Goal: Browse casually: Explore the website without a specific task or goal

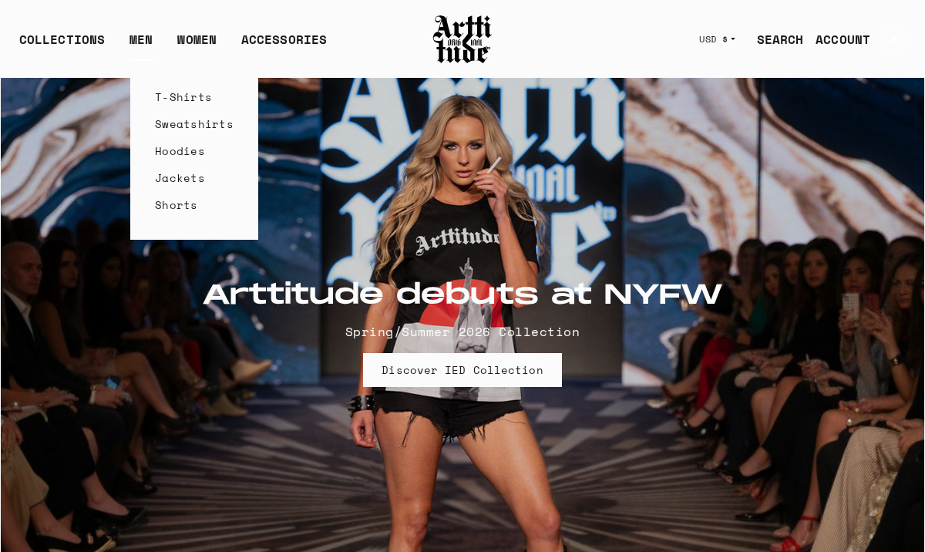
click at [171, 92] on link "T-Shirts" at bounding box center [194, 96] width 79 height 27
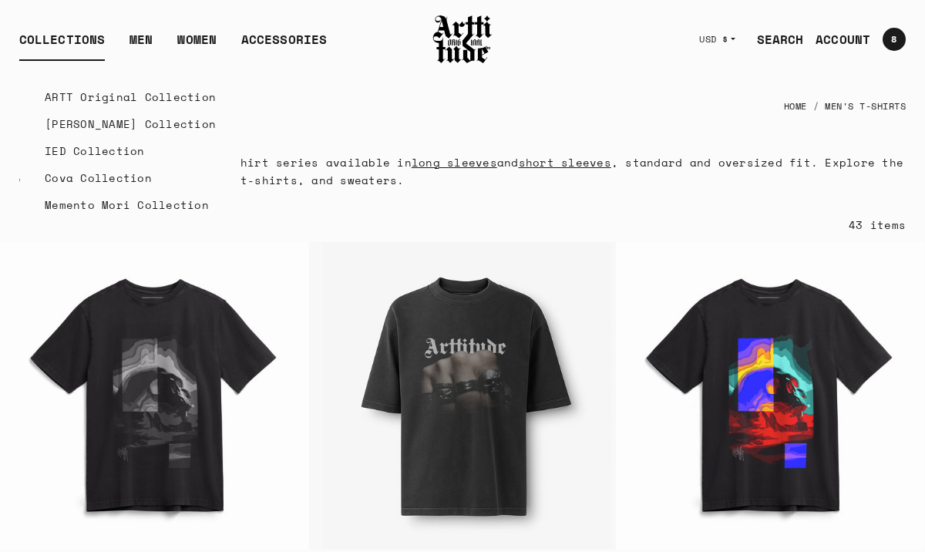
click at [82, 98] on link "ARTT Original Collection" at bounding box center [130, 96] width 171 height 27
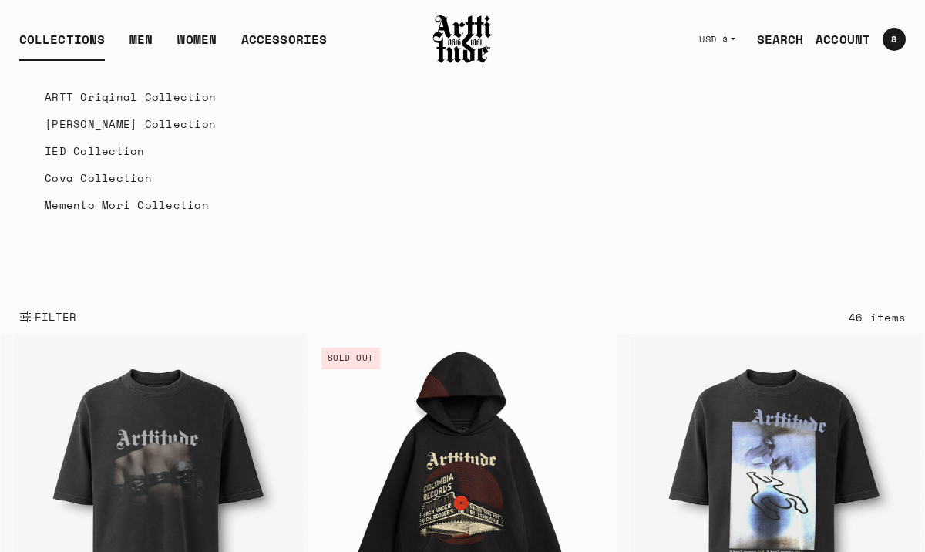
click at [64, 123] on link "[PERSON_NAME] Collection" at bounding box center [130, 123] width 171 height 27
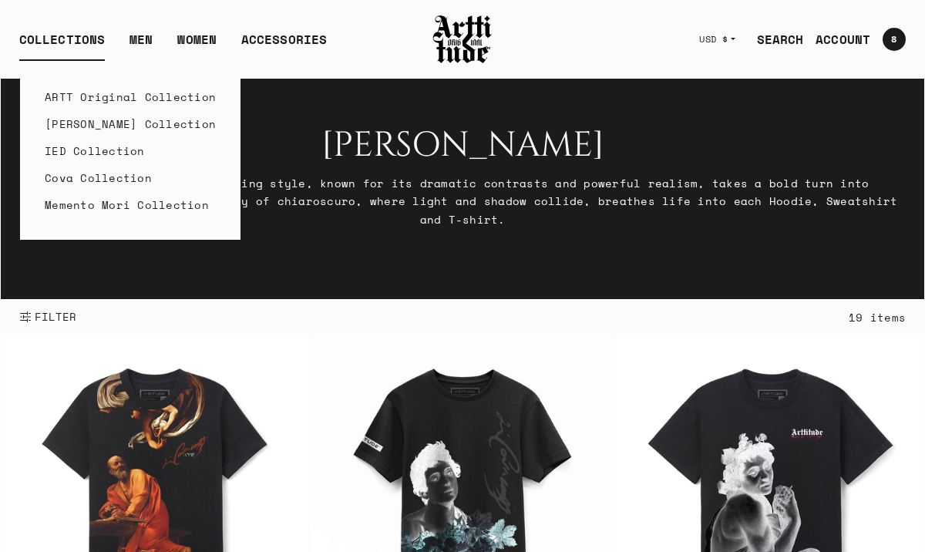
click at [69, 99] on link "ARTT Original Collection" at bounding box center [130, 96] width 171 height 27
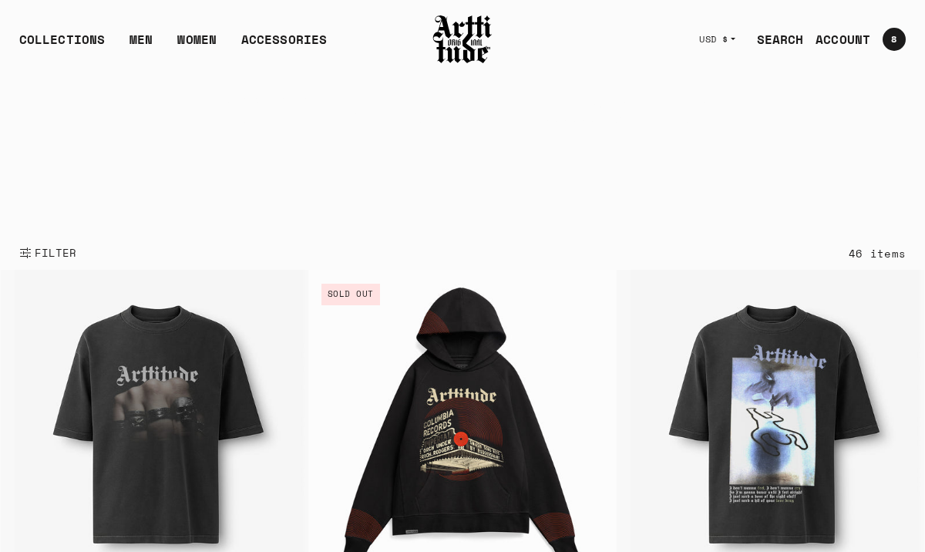
scroll to position [24, 0]
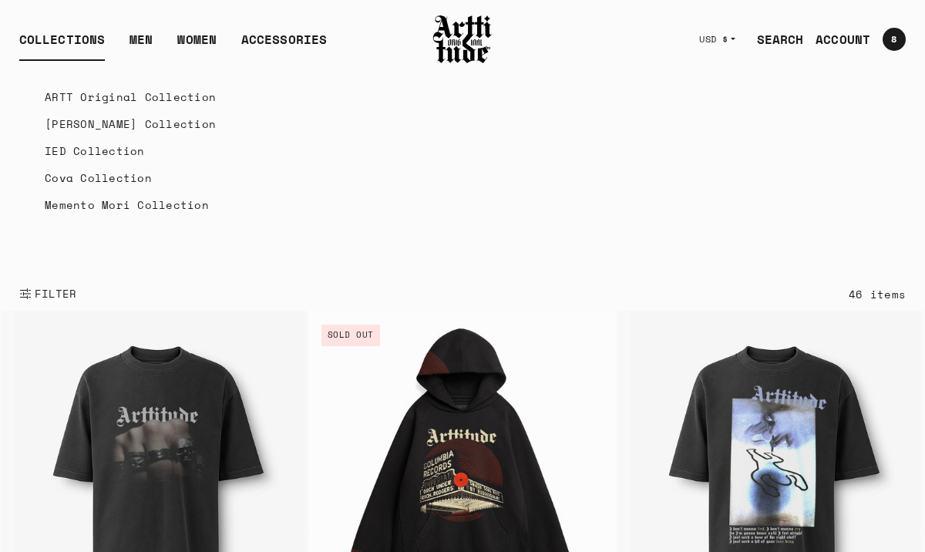
click at [73, 127] on link "[PERSON_NAME] Collection" at bounding box center [130, 123] width 171 height 27
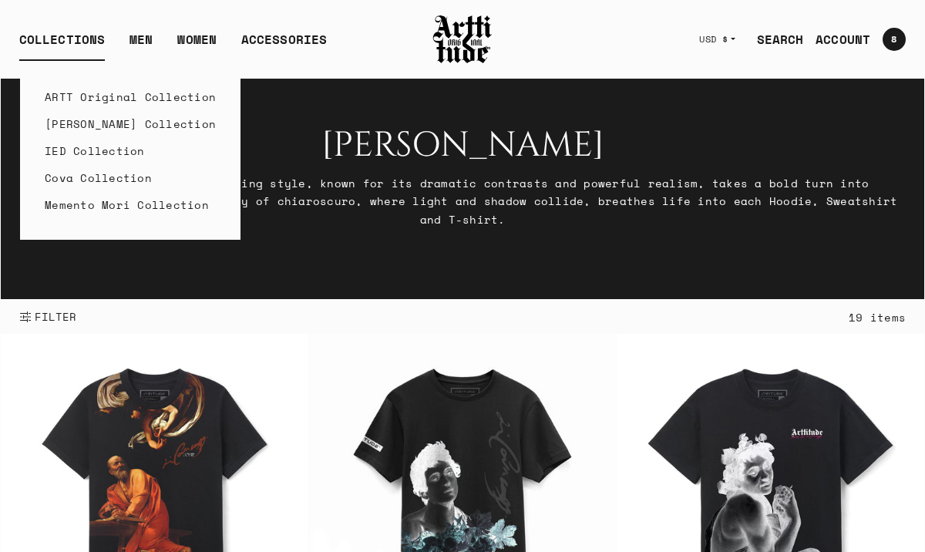
click at [75, 152] on link "IED Collection" at bounding box center [130, 150] width 171 height 27
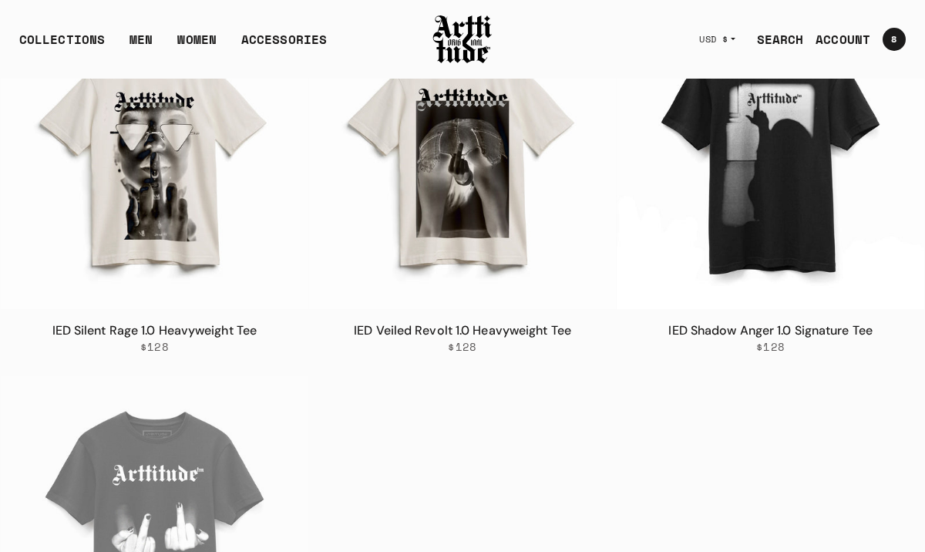
scroll to position [2470, 0]
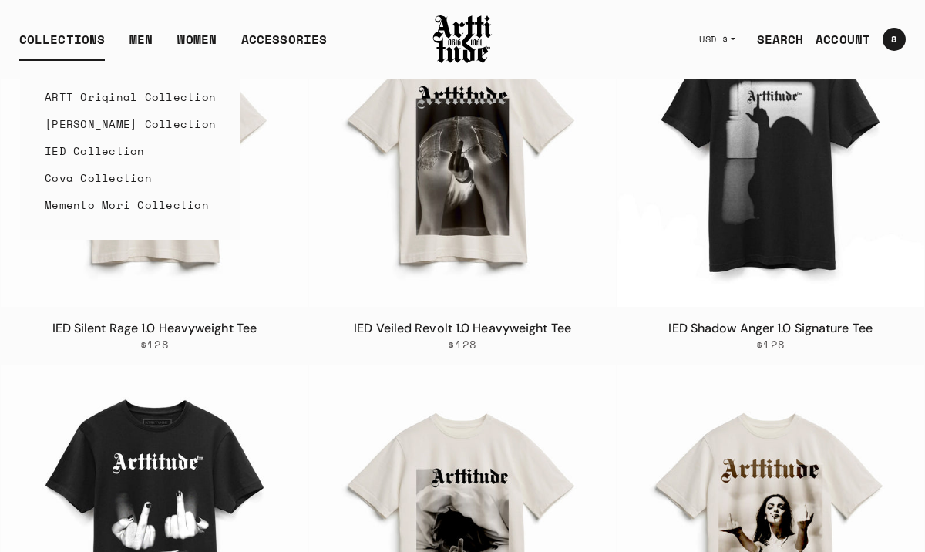
click at [72, 180] on link "Cova Collection" at bounding box center [130, 177] width 171 height 27
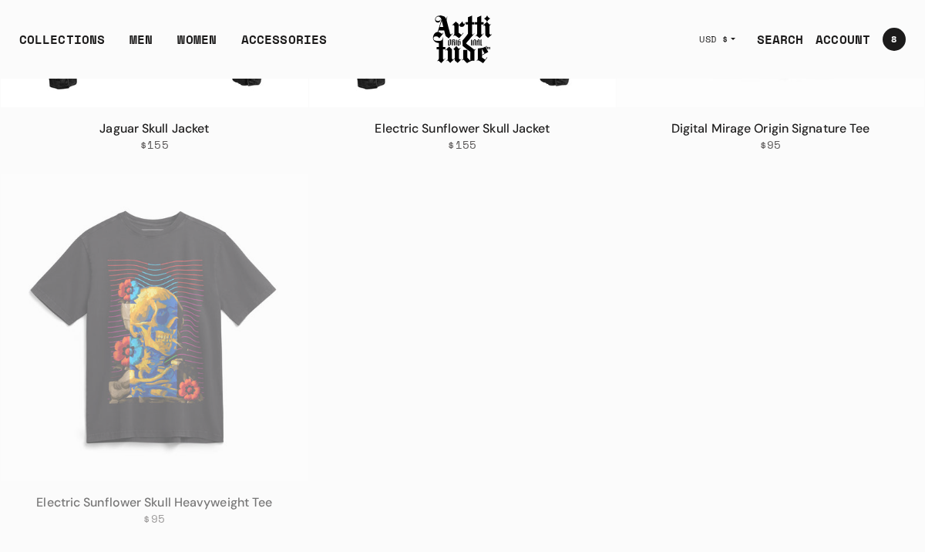
scroll to position [1298, 0]
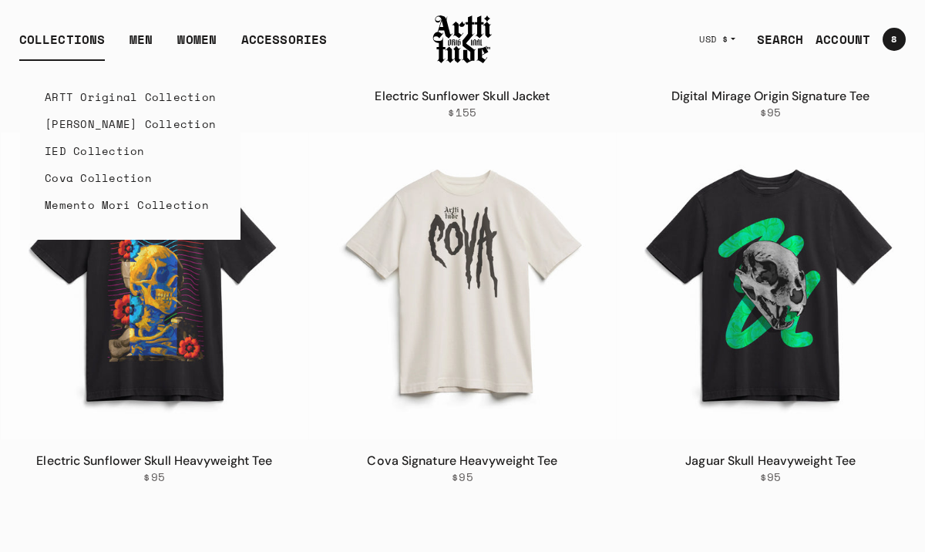
click at [85, 210] on link "Memento Mori Collection" at bounding box center [130, 204] width 171 height 27
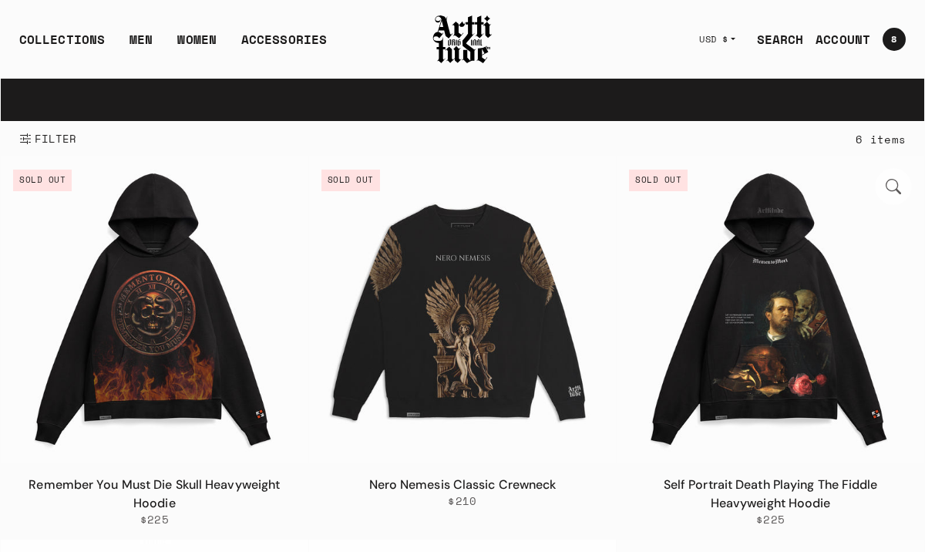
scroll to position [178, 0]
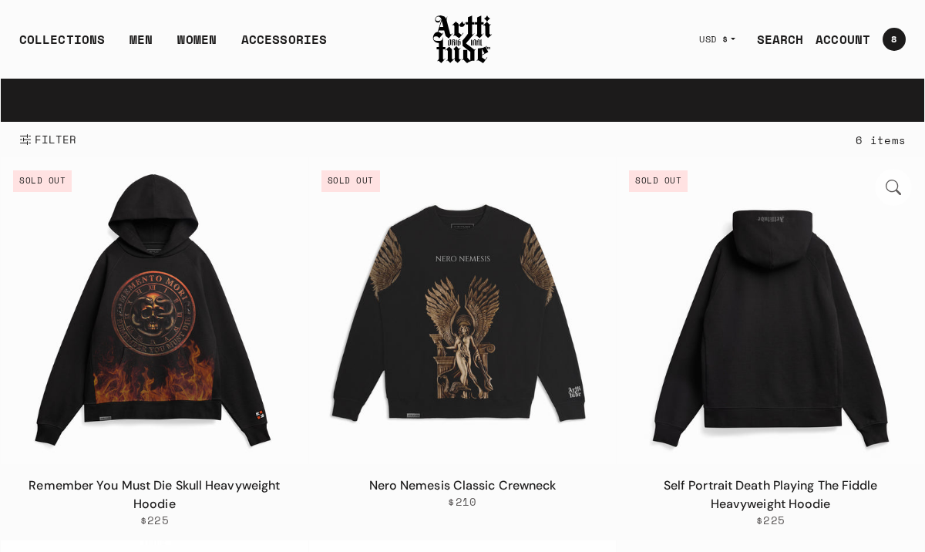
click at [780, 356] on img at bounding box center [769, 309] width 307 height 307
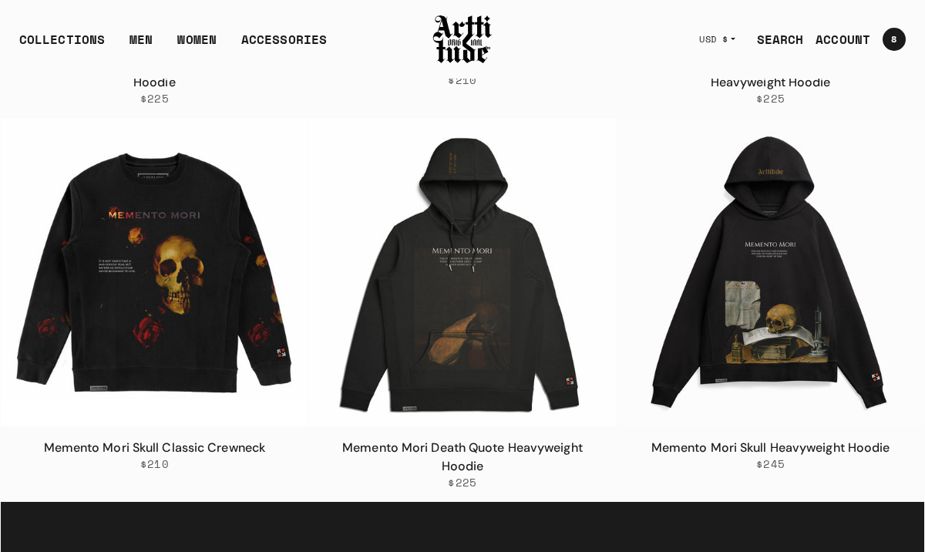
scroll to position [596, 0]
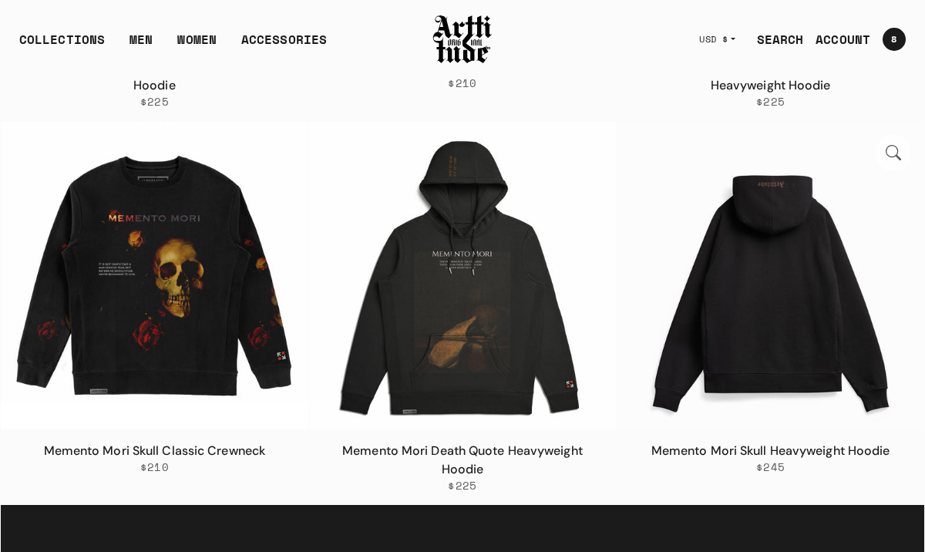
click at [737, 314] on img at bounding box center [769, 275] width 307 height 307
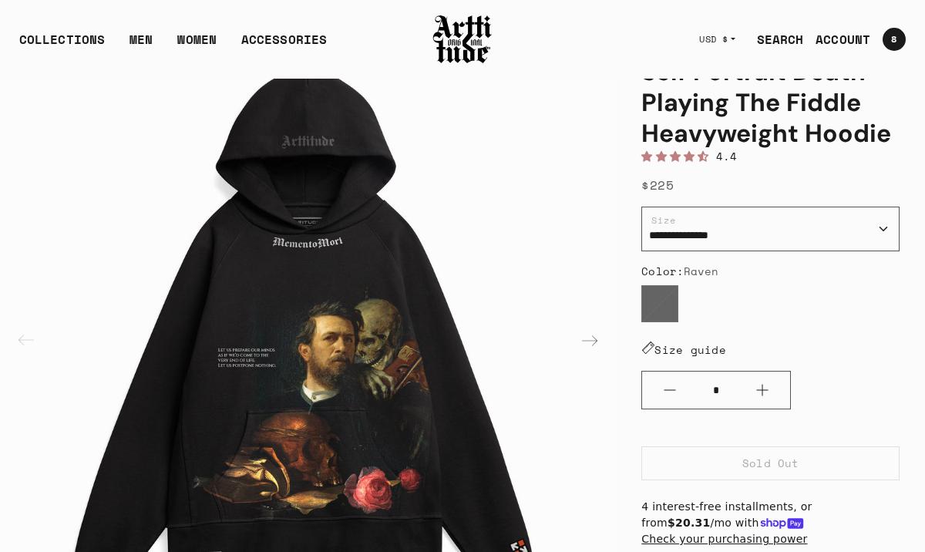
scroll to position [139, 0]
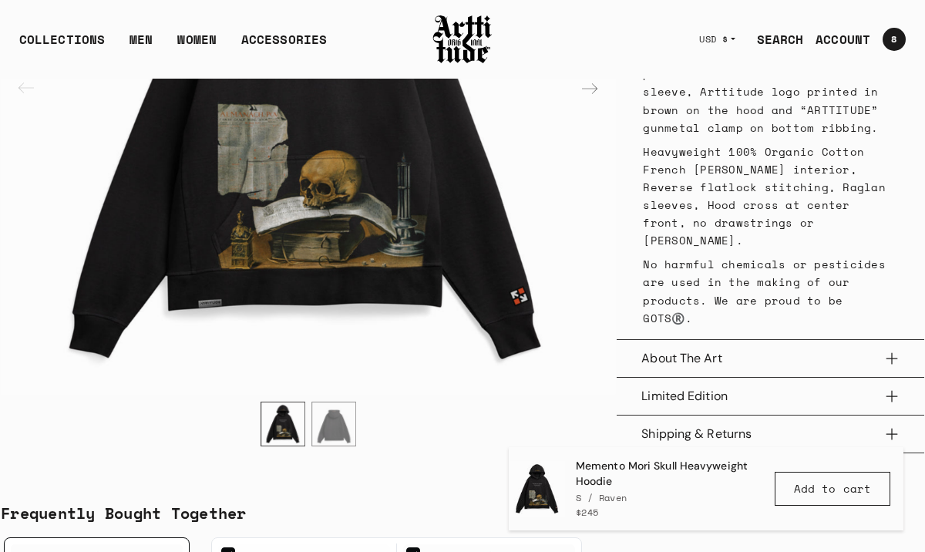
scroll to position [938, 0]
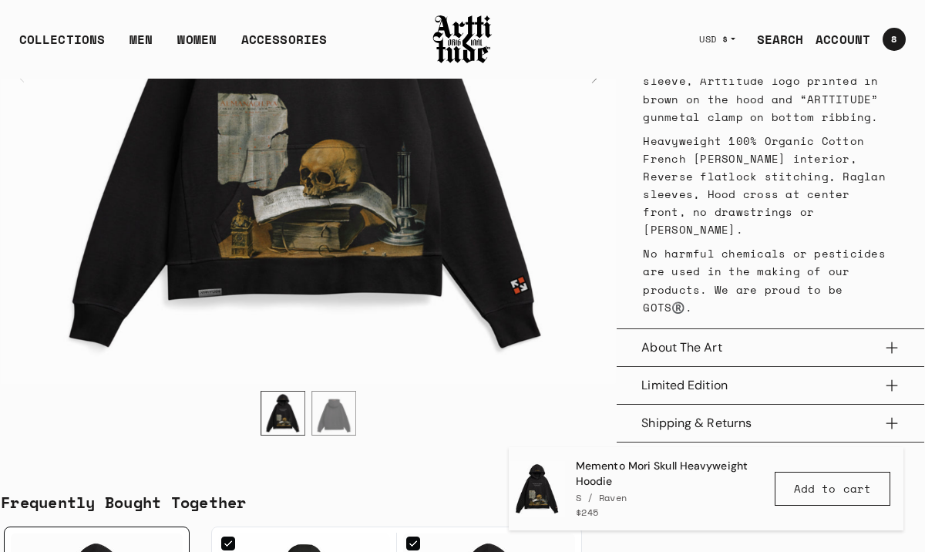
click at [888, 329] on button "About The Art" at bounding box center [770, 347] width 258 height 37
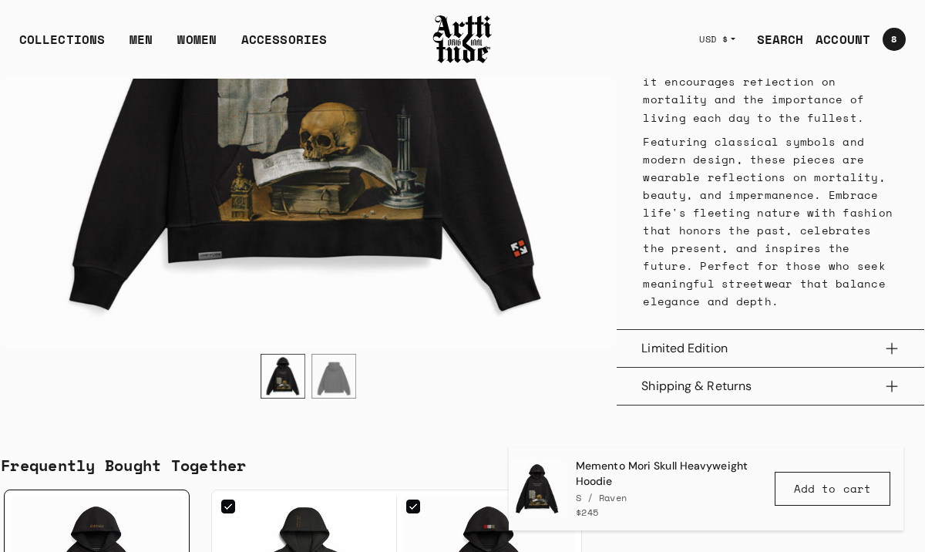
scroll to position [1375, 0]
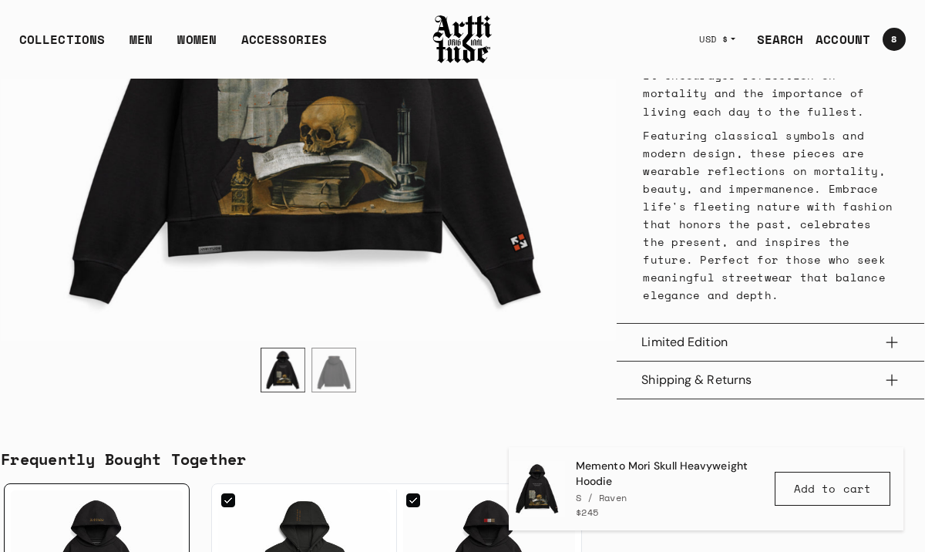
click at [890, 361] on button "Shipping & Returns" at bounding box center [770, 379] width 258 height 37
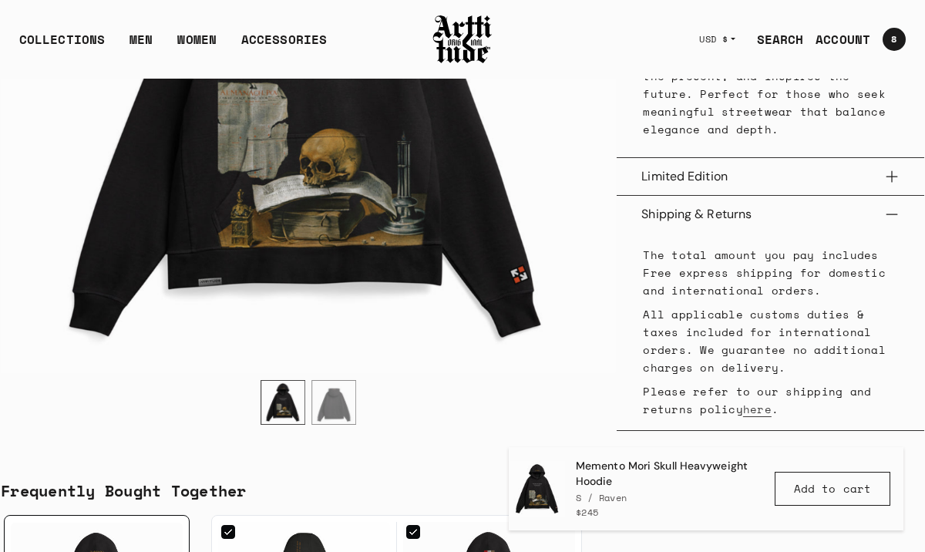
scroll to position [1556, 0]
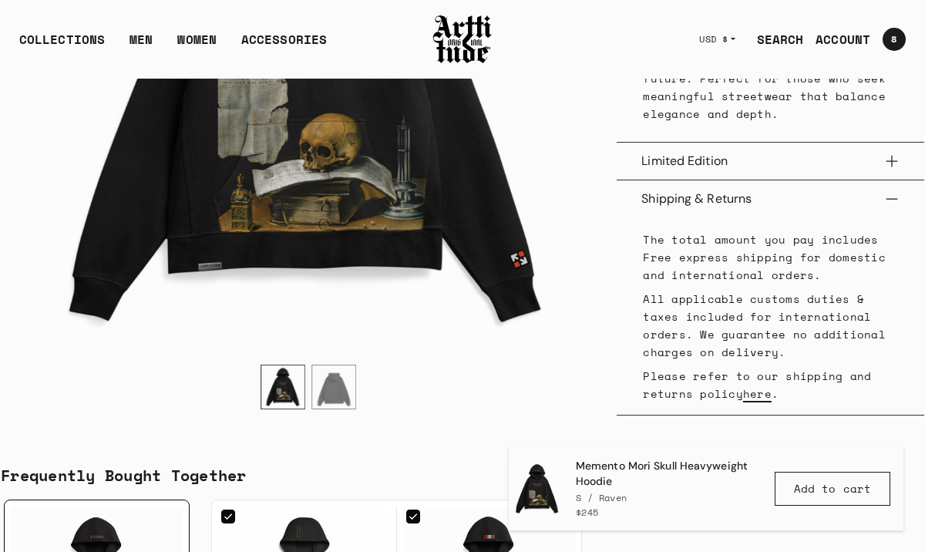
click at [761, 385] on link "here" at bounding box center [757, 393] width 29 height 16
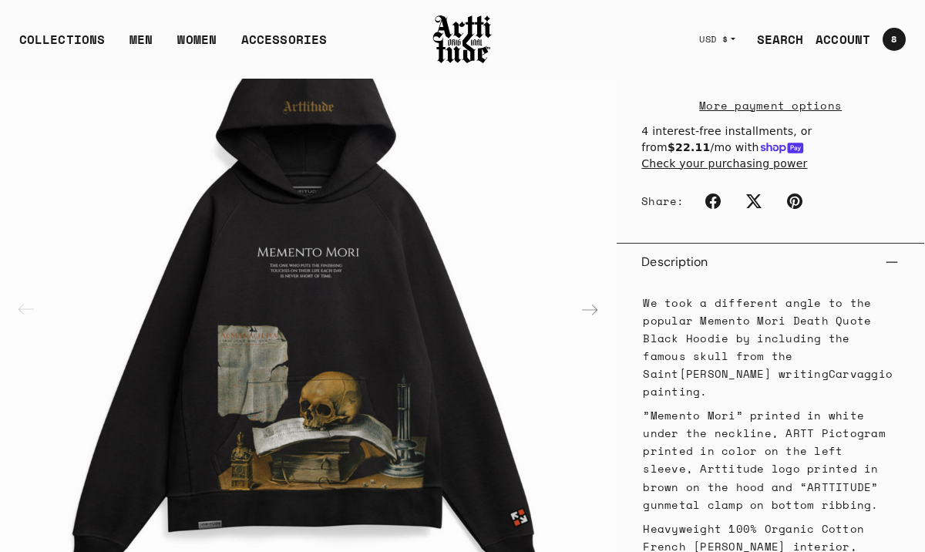
scroll to position [549, 0]
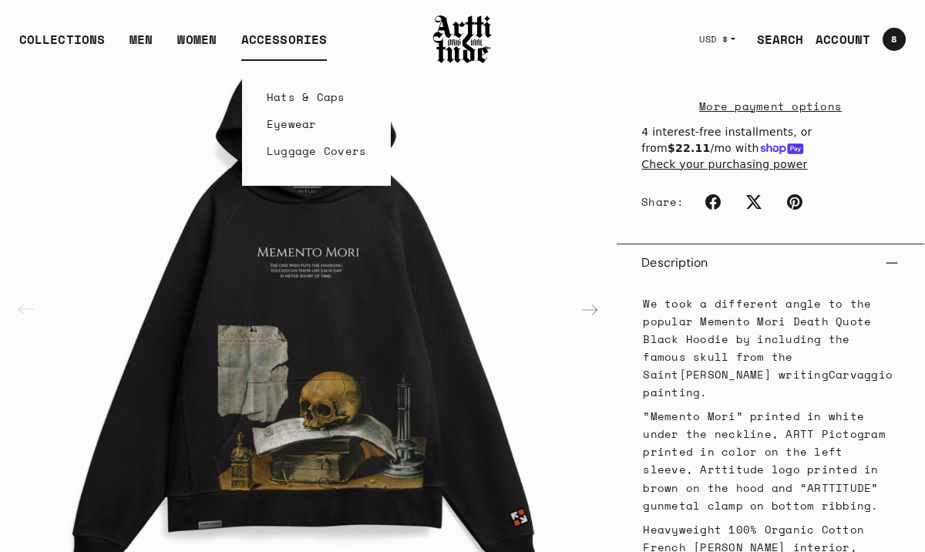
click at [284, 102] on link "Hats & Caps" at bounding box center [317, 96] width 100 height 27
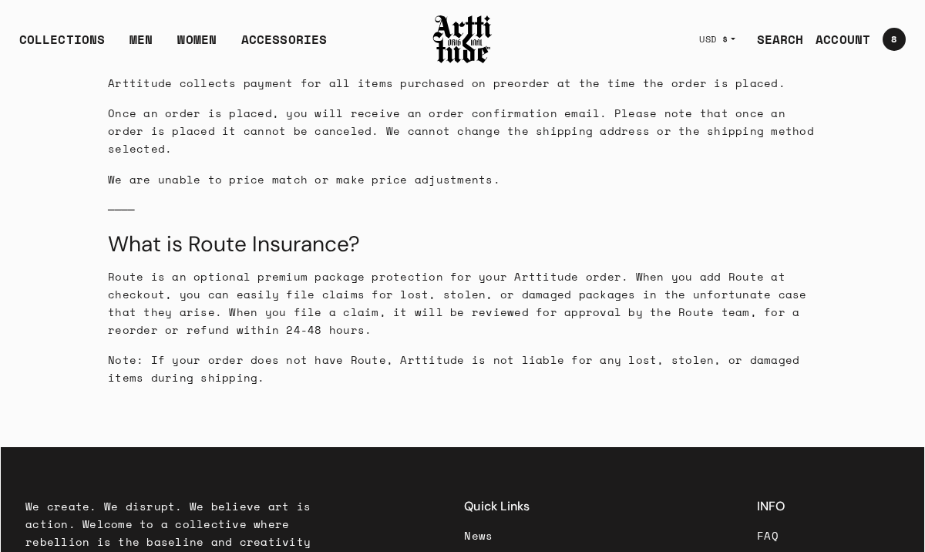
scroll to position [1630, 0]
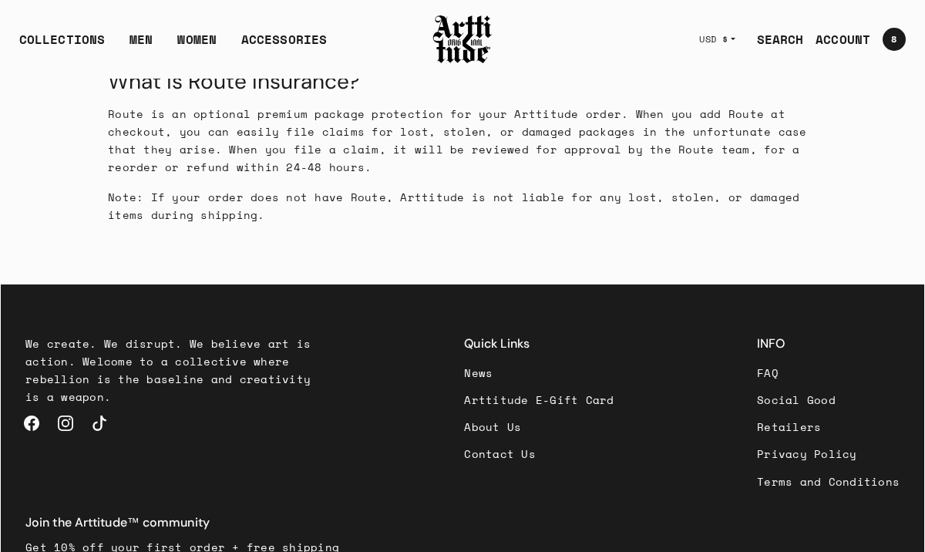
click at [464, 413] on link "About Us" at bounding box center [538, 426] width 149 height 27
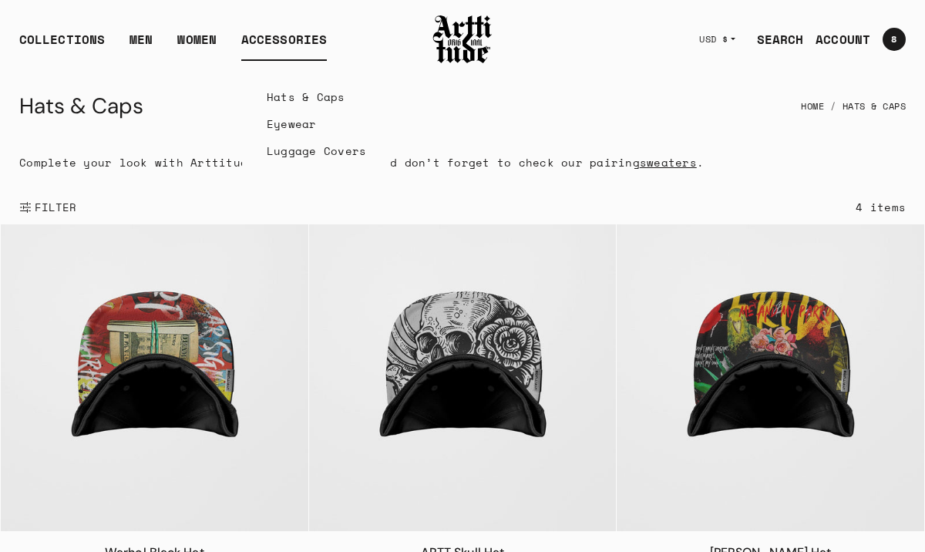
click at [277, 125] on link "Eyewear" at bounding box center [317, 123] width 100 height 27
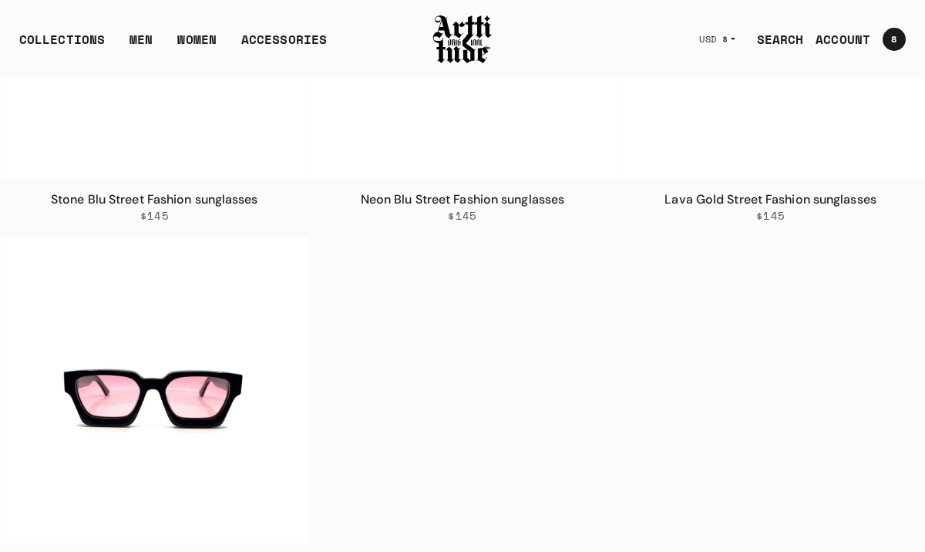
scroll to position [297, 0]
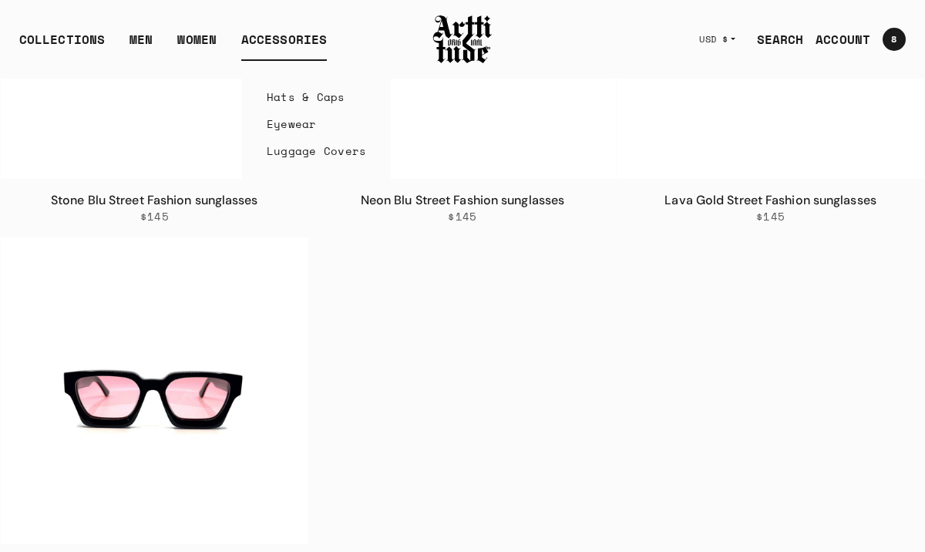
click at [287, 154] on link "Luggage Covers" at bounding box center [317, 150] width 100 height 27
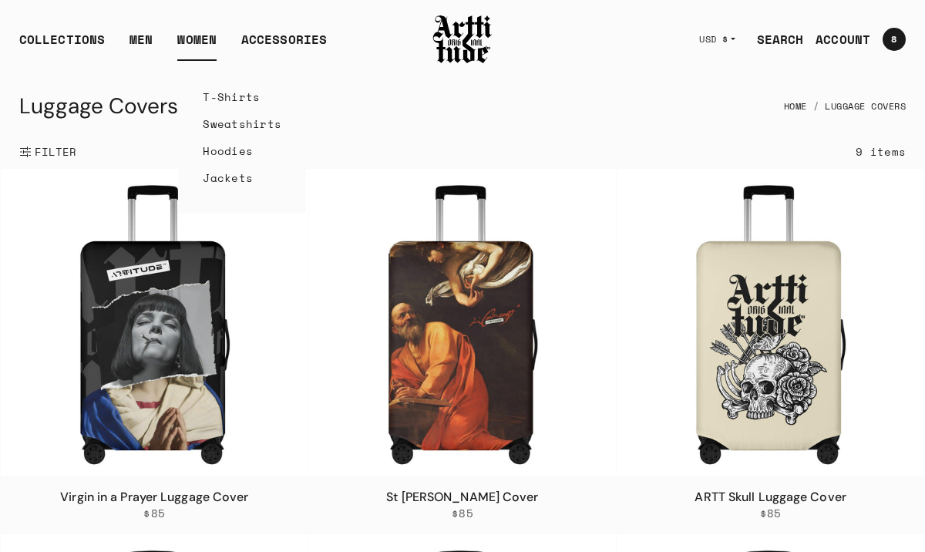
click at [220, 182] on link "Jackets" at bounding box center [242, 177] width 79 height 27
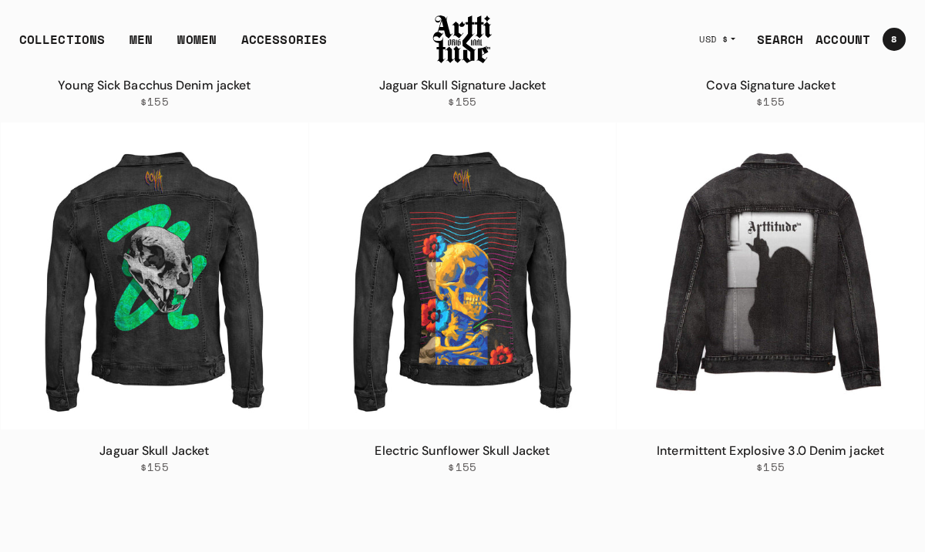
scroll to position [430, 0]
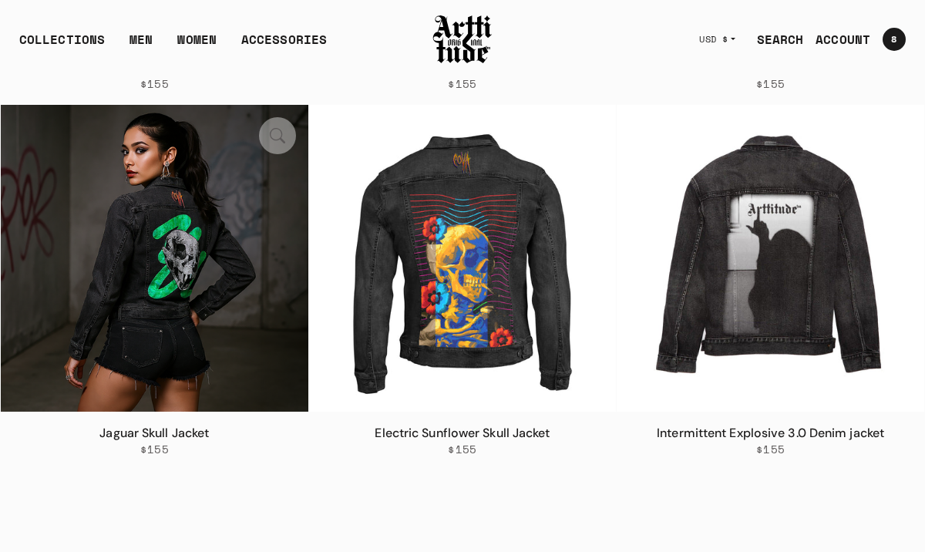
click at [218, 321] on img at bounding box center [154, 258] width 307 height 307
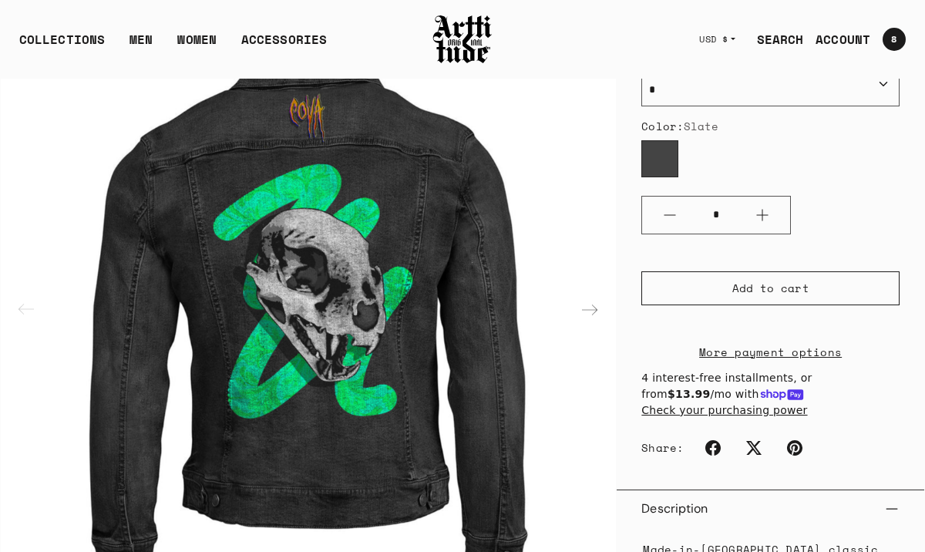
scroll to position [170, 0]
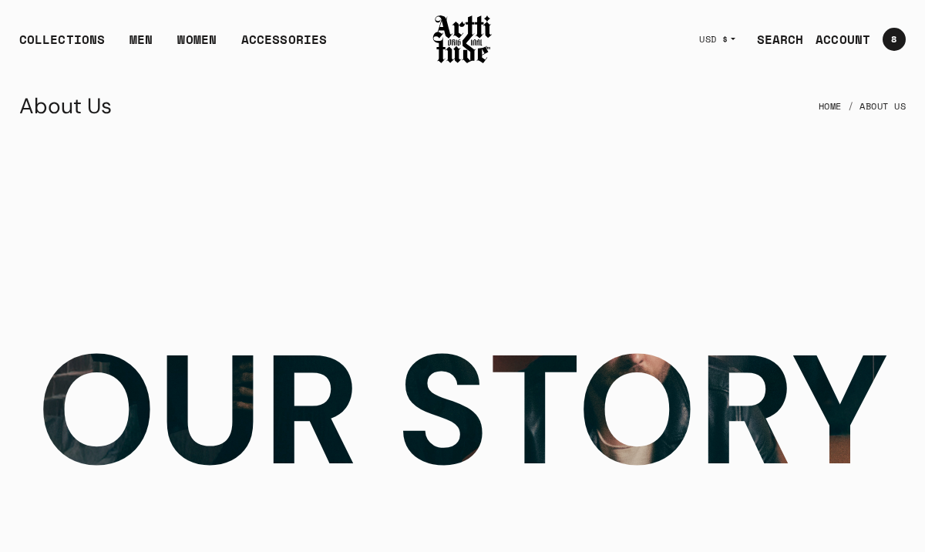
click at [473, 31] on img at bounding box center [463, 39] width 62 height 52
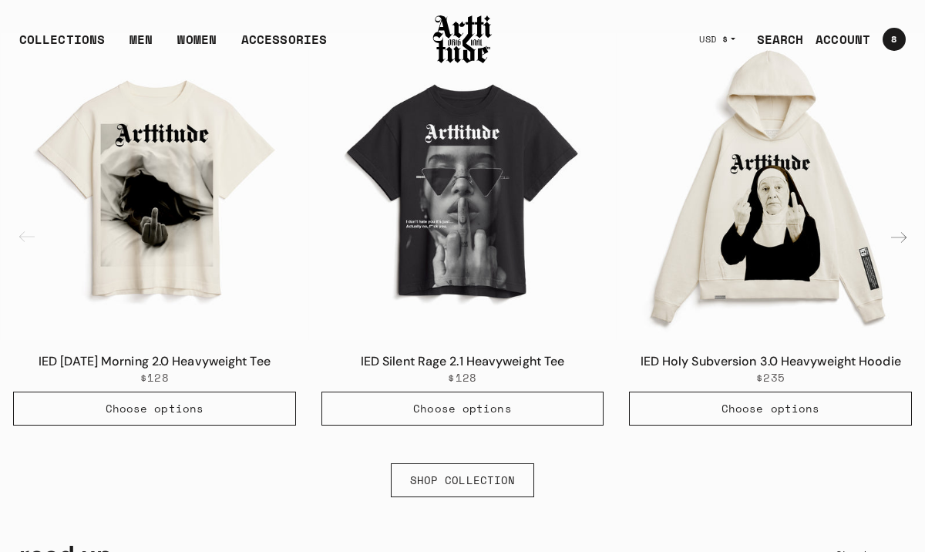
scroll to position [888, 0]
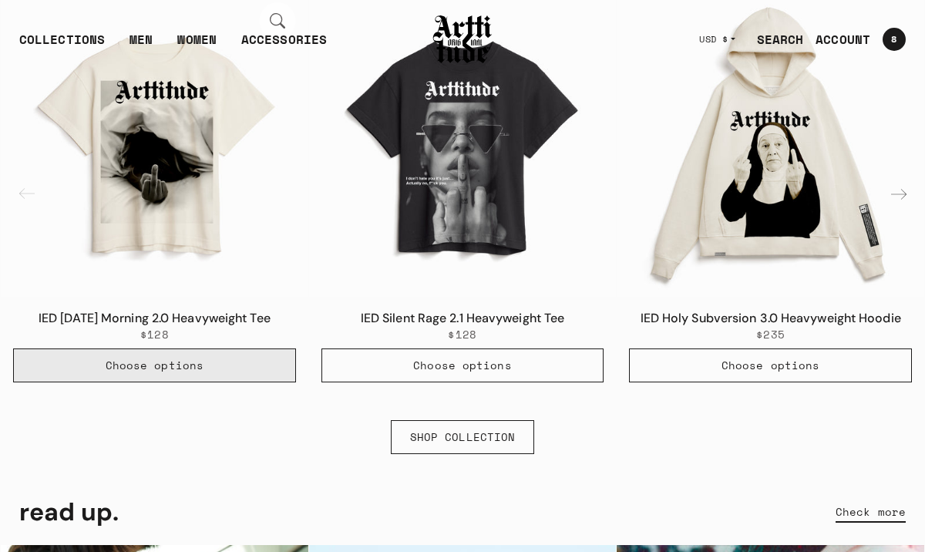
click at [178, 361] on span "Choose options" at bounding box center [155, 365] width 98 height 15
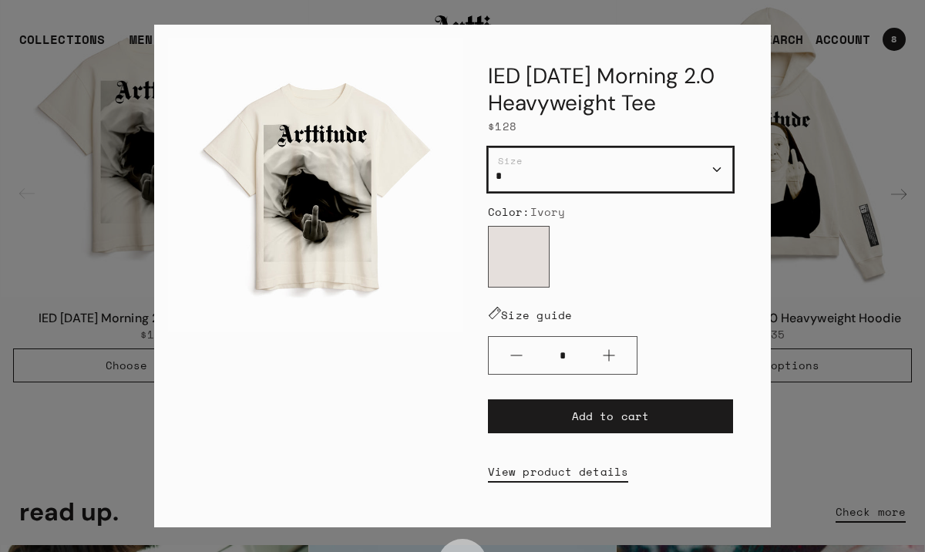
click at [717, 168] on select "* * * ** ***" at bounding box center [610, 169] width 245 height 45
select select "***"
click at [488, 147] on select "* * * ** ***" at bounding box center [610, 169] width 245 height 45
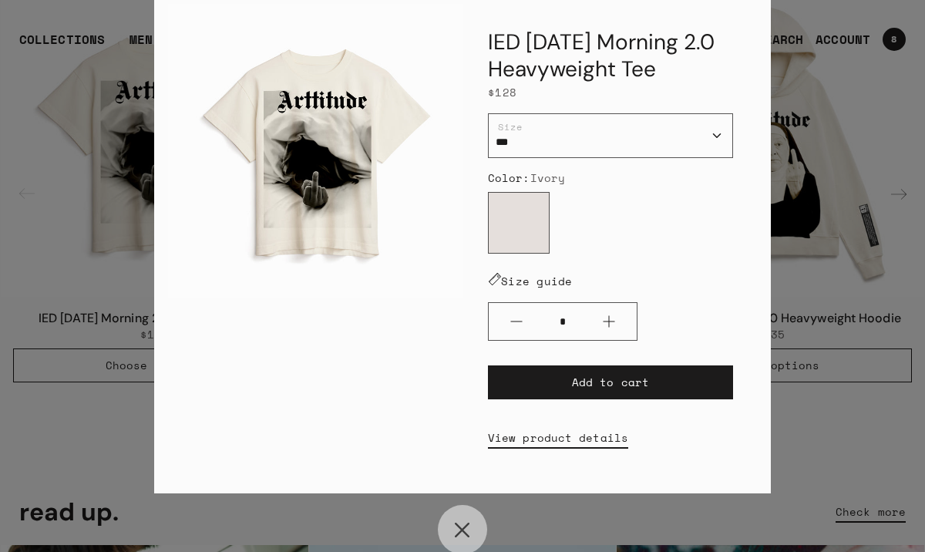
scroll to position [36, 0]
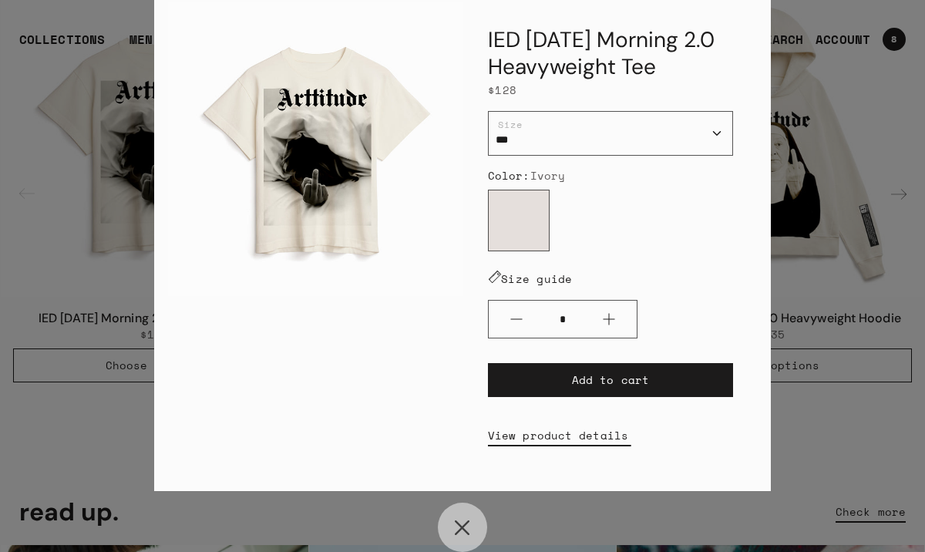
click at [564, 437] on link "View product details" at bounding box center [558, 435] width 140 height 34
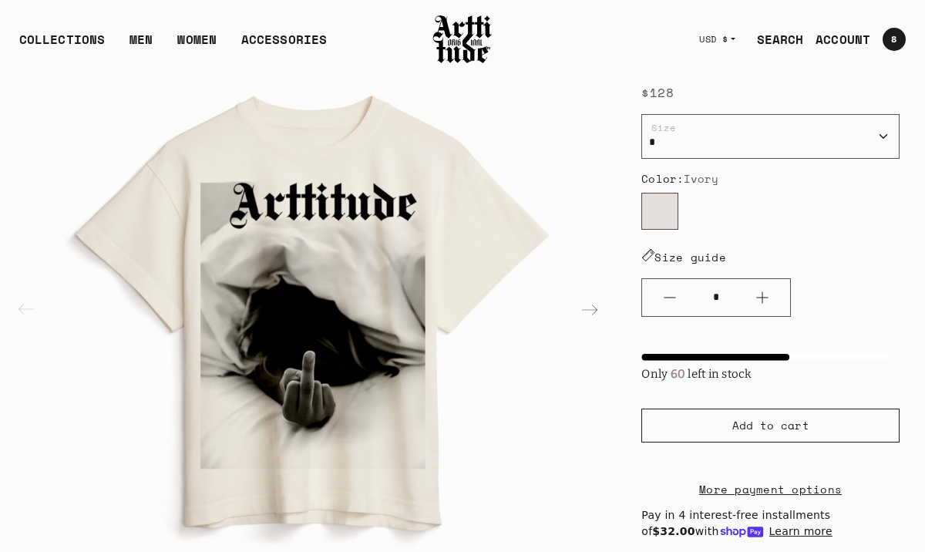
scroll to position [153, 0]
click at [594, 310] on div "Next slide" at bounding box center [589, 309] width 37 height 37
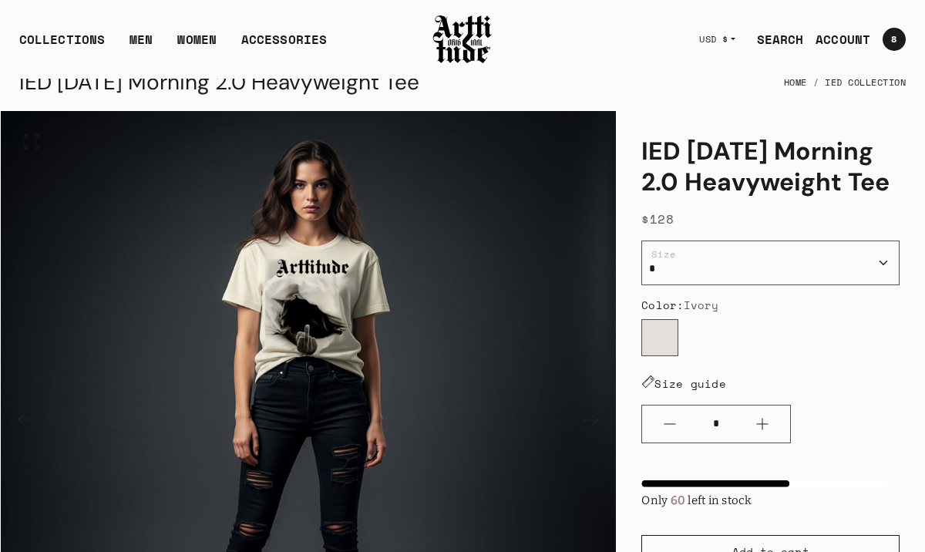
scroll to position [0, 0]
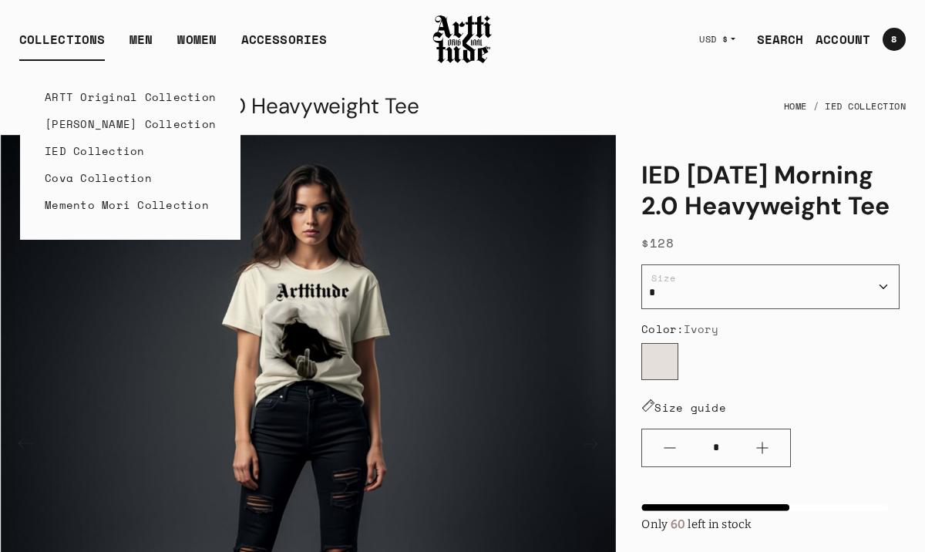
click at [79, 152] on link "IED Collection" at bounding box center [130, 150] width 171 height 27
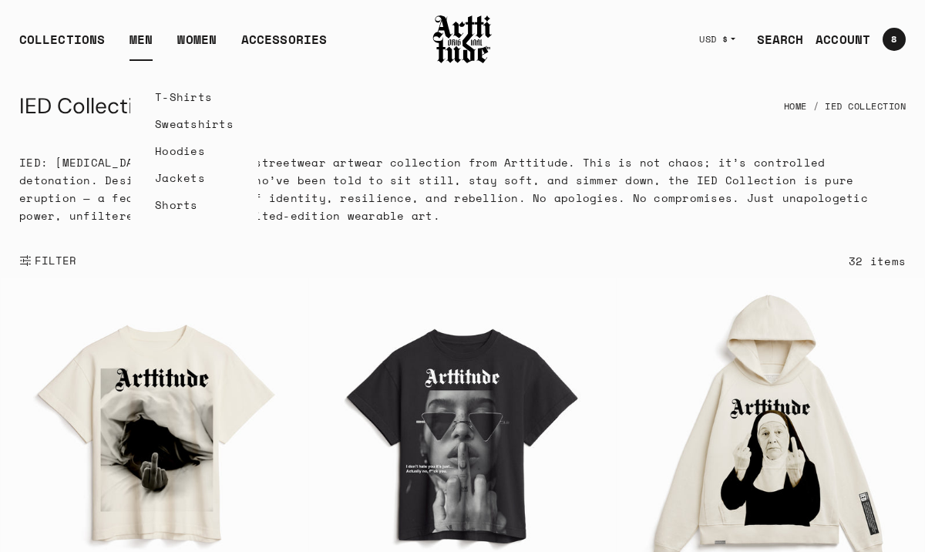
click at [175, 153] on link "Hoodies" at bounding box center [194, 150] width 79 height 27
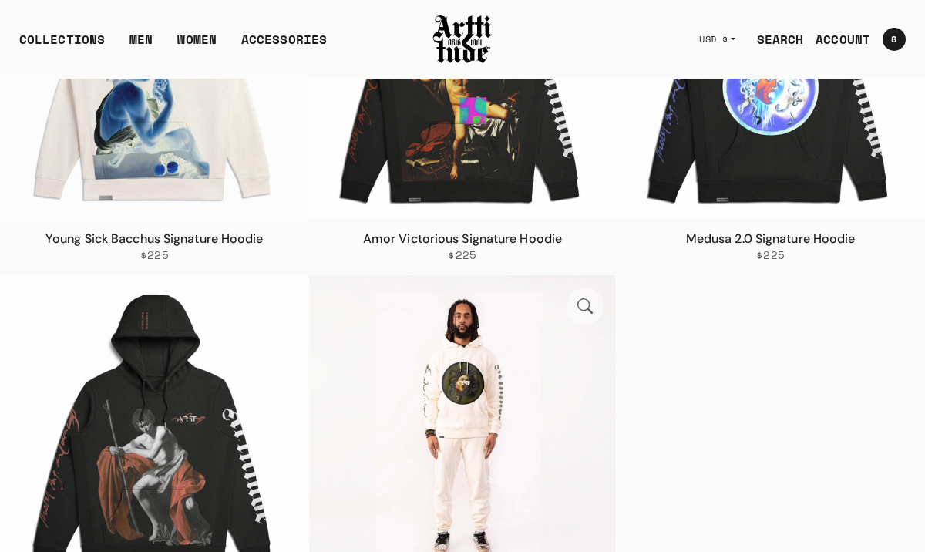
scroll to position [3689, 0]
